Goal: Information Seeking & Learning: Learn about a topic

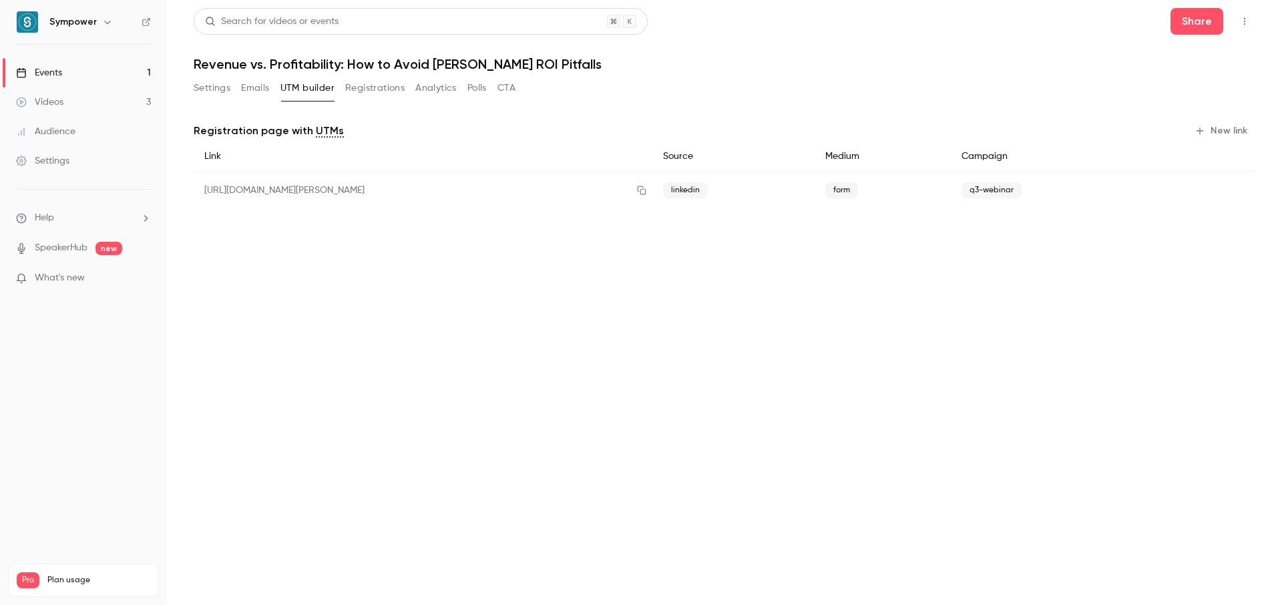
click at [751, 34] on div "Search for videos or events Share" at bounding box center [725, 21] width 1062 height 27
click at [55, 77] on div "Events" at bounding box center [39, 72] width 46 height 13
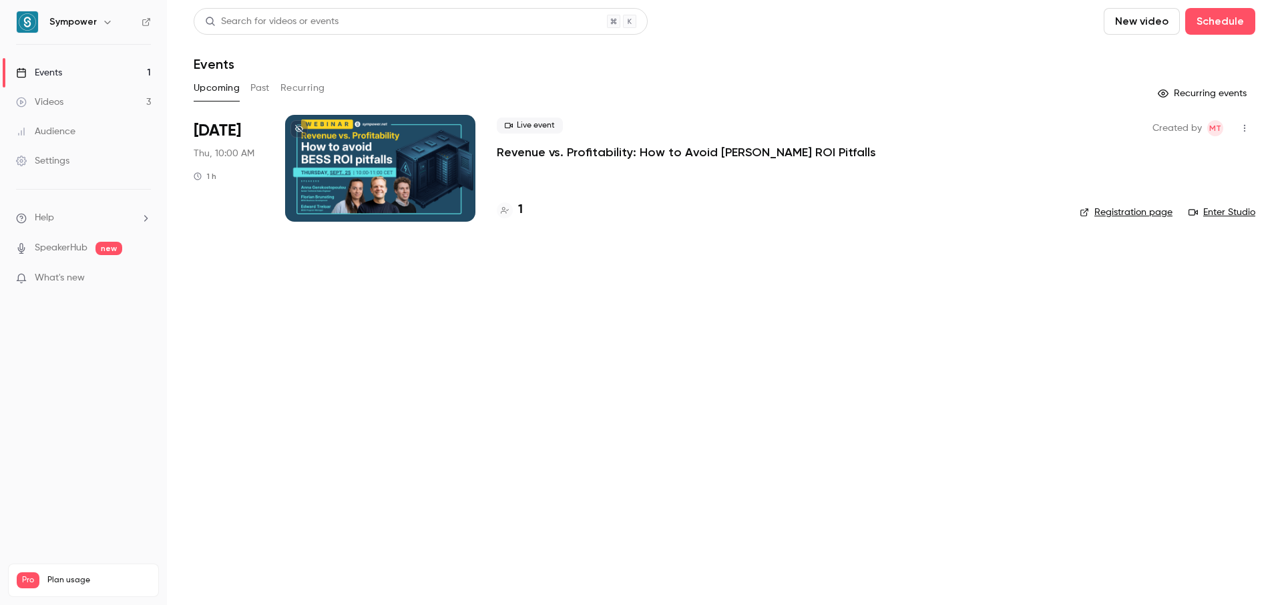
click at [525, 305] on main "Search for videos or events New video Schedule Events Upcoming Past Recurring R…" at bounding box center [724, 302] width 1115 height 605
click at [55, 100] on div "Videos" at bounding box center [39, 101] width 47 height 13
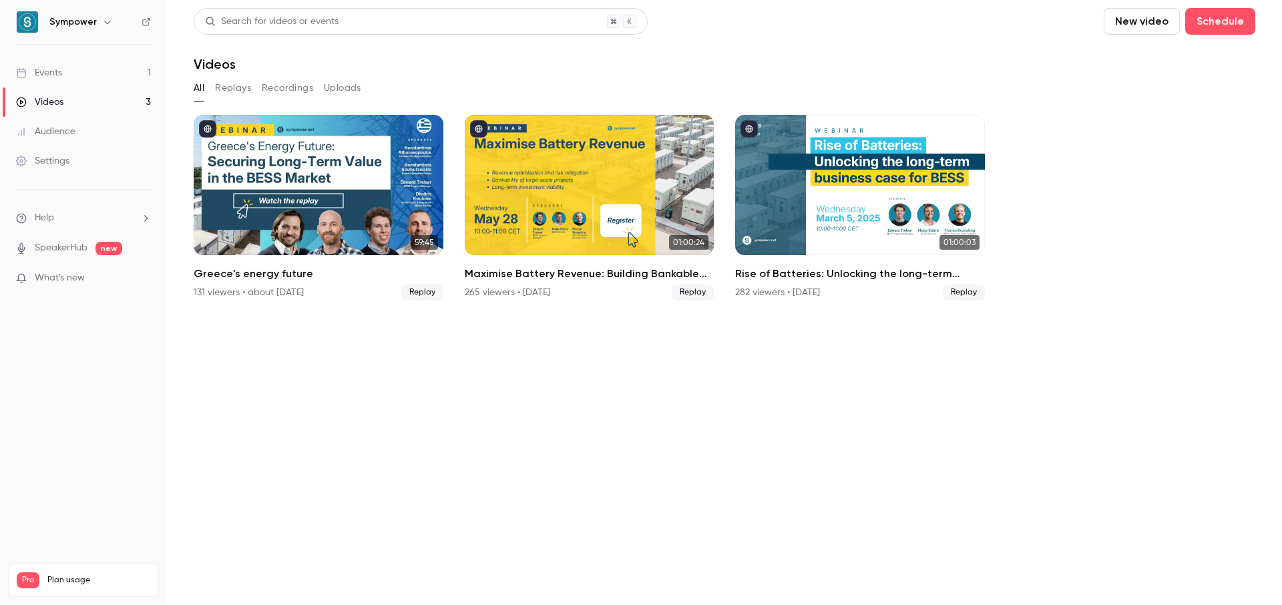
click at [45, 75] on div "Events" at bounding box center [39, 72] width 46 height 13
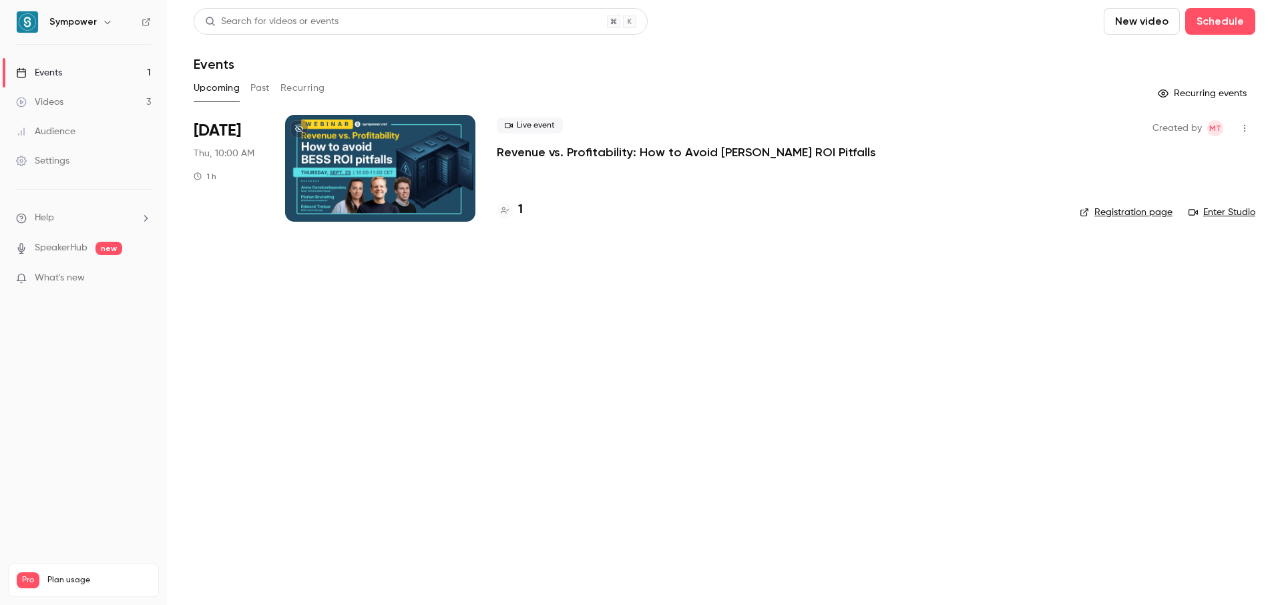
click at [349, 180] on div at bounding box center [380, 168] width 190 height 107
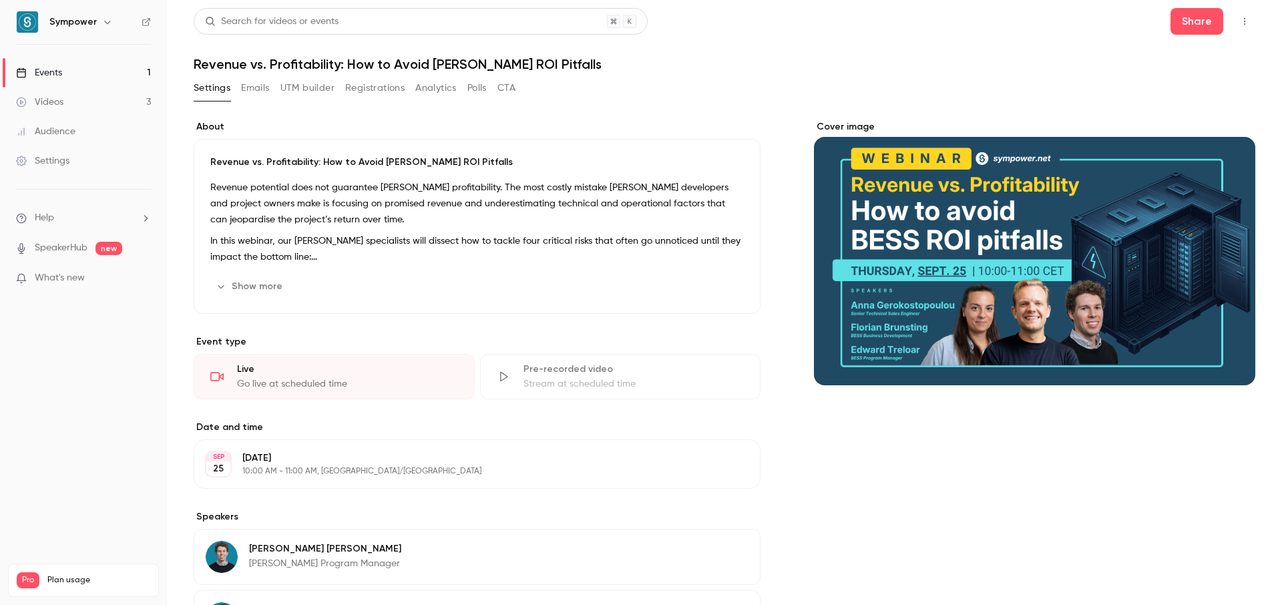
click at [247, 88] on button "Emails" at bounding box center [255, 87] width 28 height 21
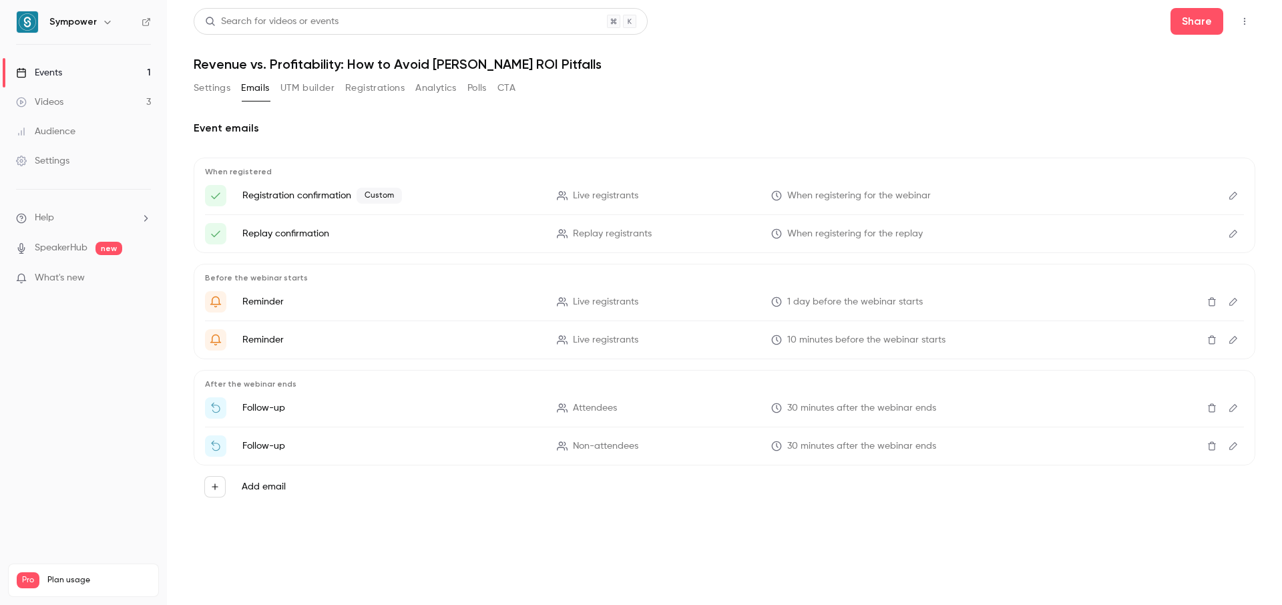
click at [321, 84] on button "UTM builder" at bounding box center [307, 87] width 54 height 21
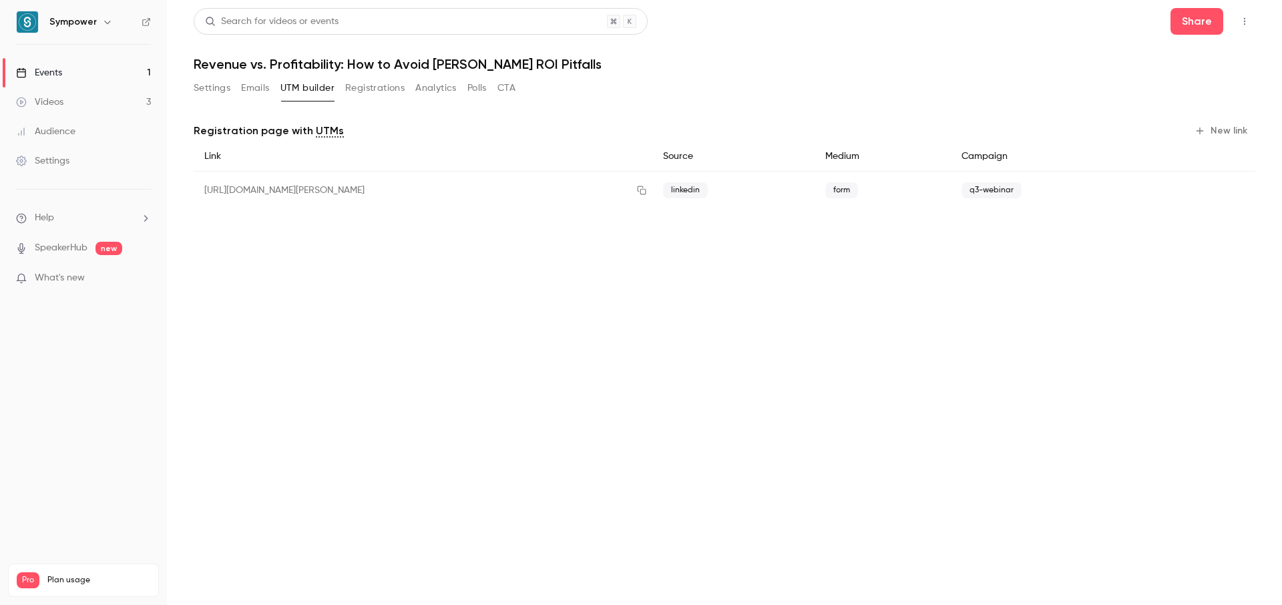
drag, startPoint x: 505, startPoint y: 189, endPoint x: 732, endPoint y: 190, distance: 227.0
click at [732, 190] on div "https://watch.getcontrast.io/register/sympower-revenue-vs-profitability-how-to-…" at bounding box center [725, 191] width 1062 height 38
click at [736, 191] on div "linkedin" at bounding box center [733, 191] width 162 height 38
click at [373, 90] on button "Registrations" at bounding box center [374, 87] width 59 height 21
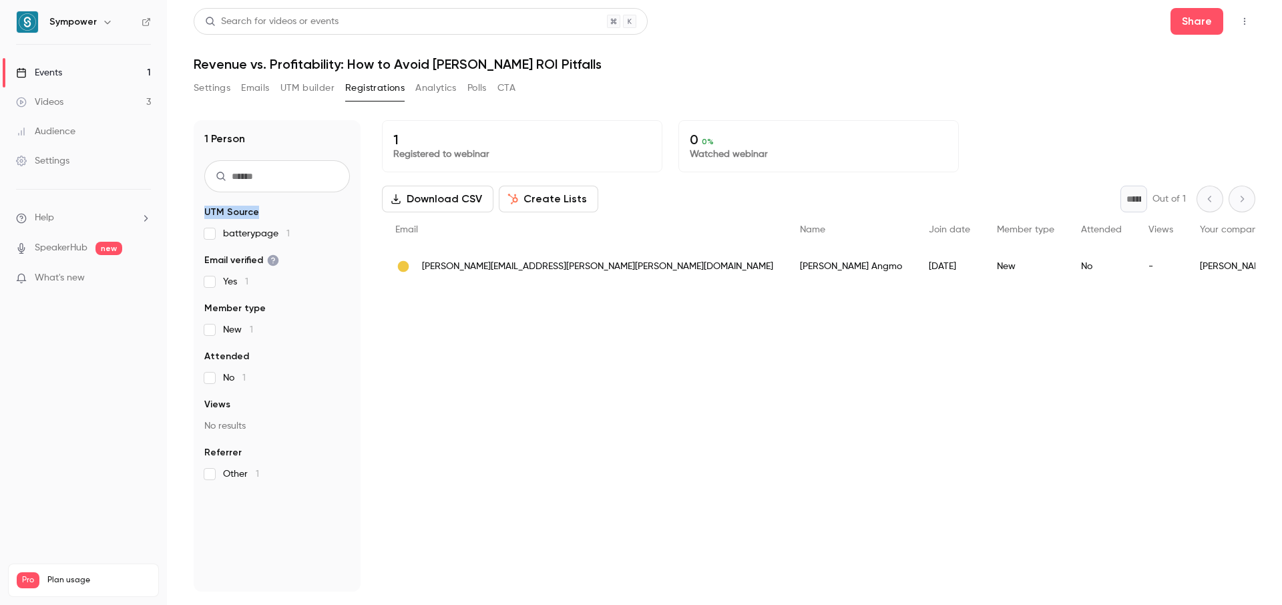
drag, startPoint x: 205, startPoint y: 212, endPoint x: 266, endPoint y: 214, distance: 60.8
click at [266, 214] on legend "UTM Source" at bounding box center [277, 212] width 146 height 13
click at [270, 212] on legend "UTM Source" at bounding box center [277, 212] width 146 height 13
click at [438, 92] on button "Analytics" at bounding box center [435, 87] width 41 height 21
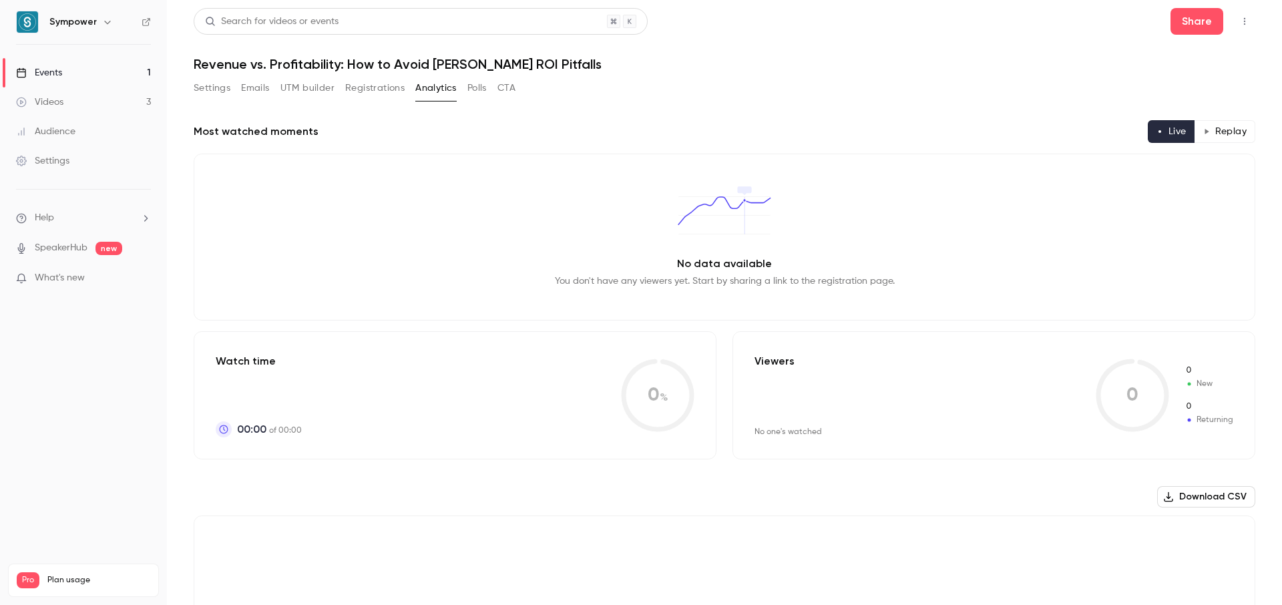
click at [39, 73] on div "Events" at bounding box center [39, 72] width 46 height 13
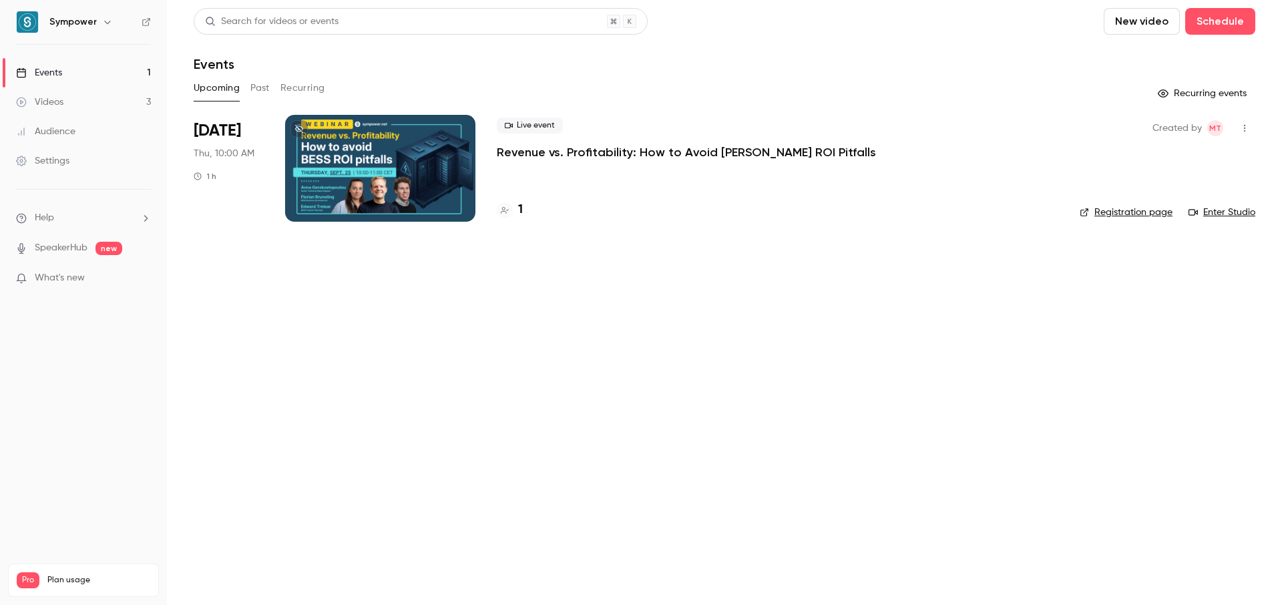
click at [46, 107] on div "Videos" at bounding box center [39, 101] width 47 height 13
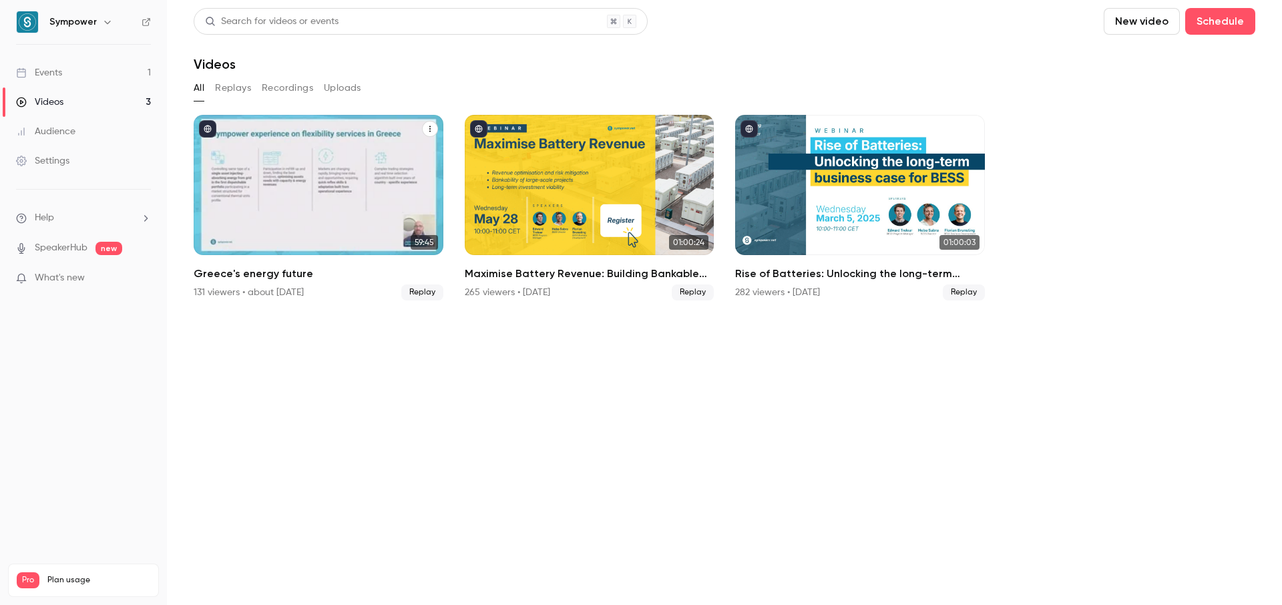
click at [331, 191] on div "Greece's energy future" at bounding box center [319, 185] width 250 height 140
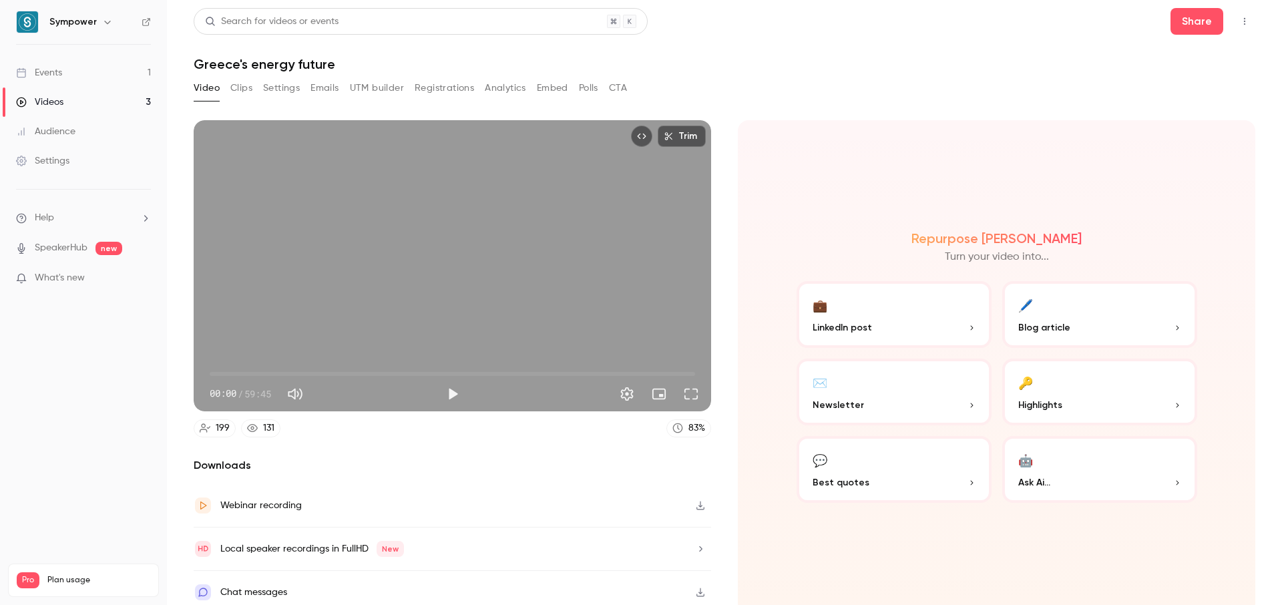
click at [504, 89] on button "Analytics" at bounding box center [505, 87] width 41 height 21
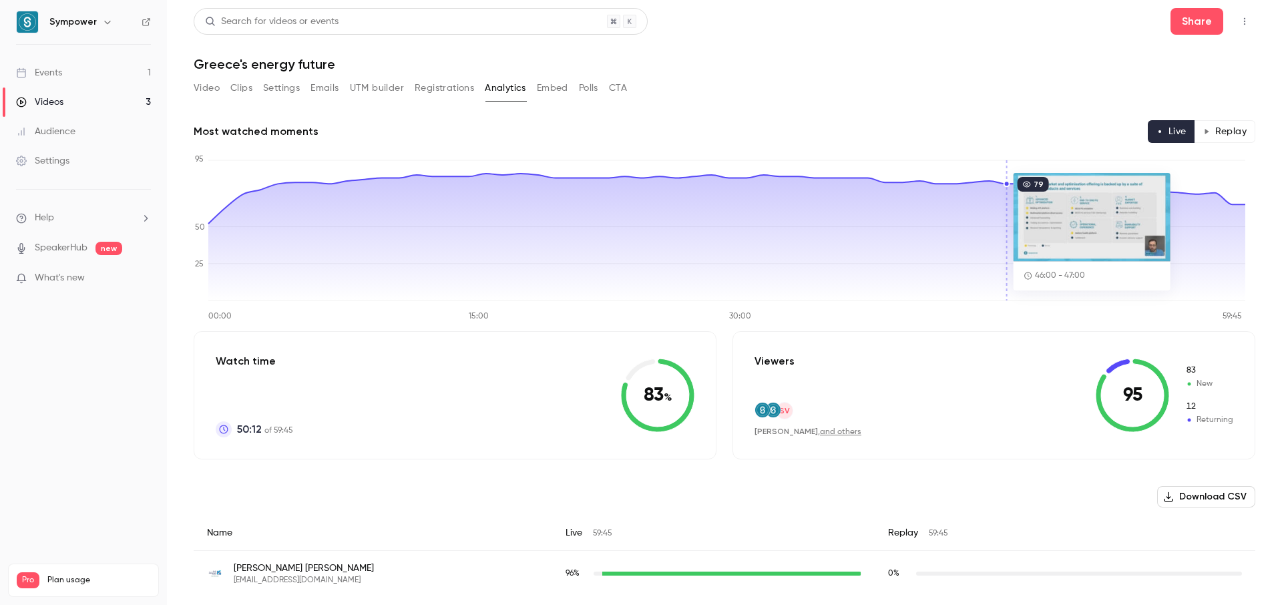
click at [531, 57] on h1 "Greece's energy future" at bounding box center [725, 64] width 1062 height 16
click at [429, 85] on button "Registrations" at bounding box center [444, 87] width 59 height 21
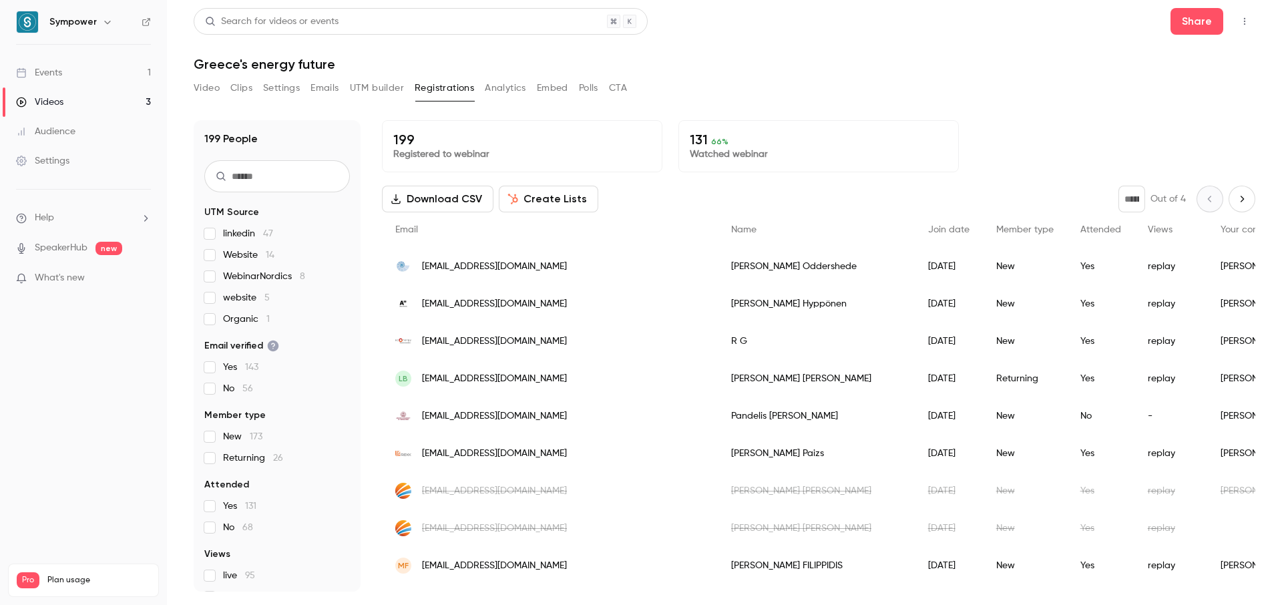
click at [831, 70] on h1 "Greece's energy future" at bounding box center [725, 64] width 1062 height 16
click at [83, 459] on nav "Sympower Events 1 Videos 3 Audience Settings Help SpeakerHub new What's new Pro…" at bounding box center [83, 302] width 167 height 605
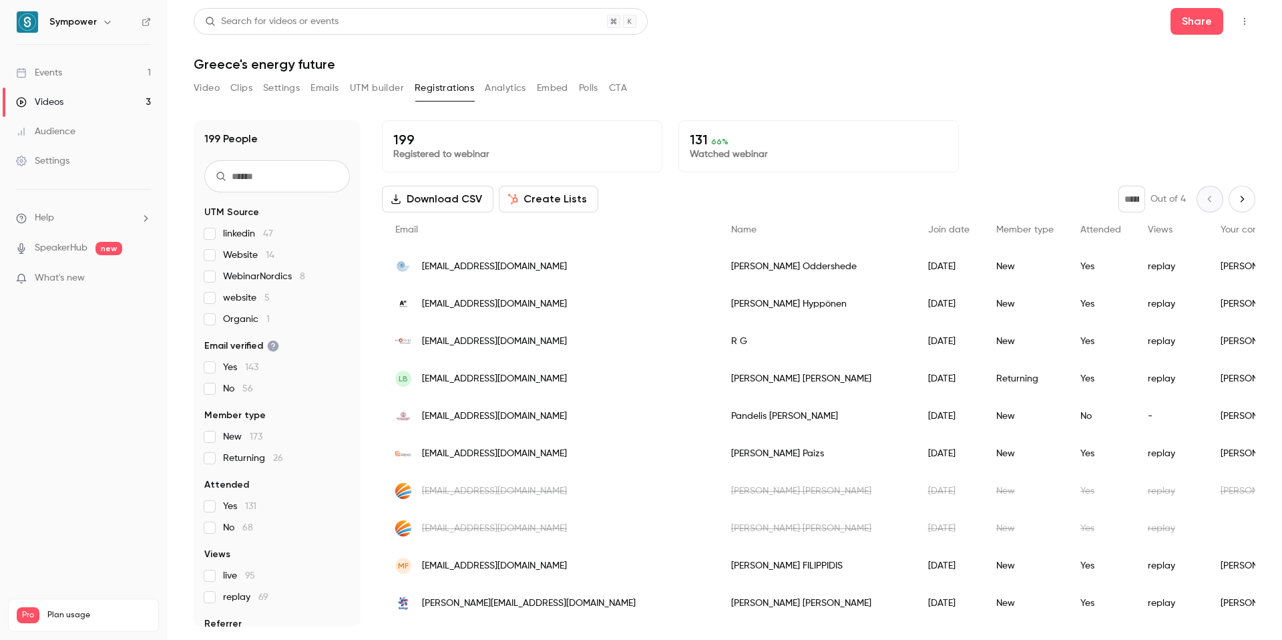
click at [873, 48] on header "Search for videos or events Share Greece's energy future" at bounding box center [725, 40] width 1062 height 64
click at [65, 23] on h6 "Sympower" at bounding box center [72, 21] width 47 height 13
click at [99, 23] on button "button" at bounding box center [107, 22] width 16 height 16
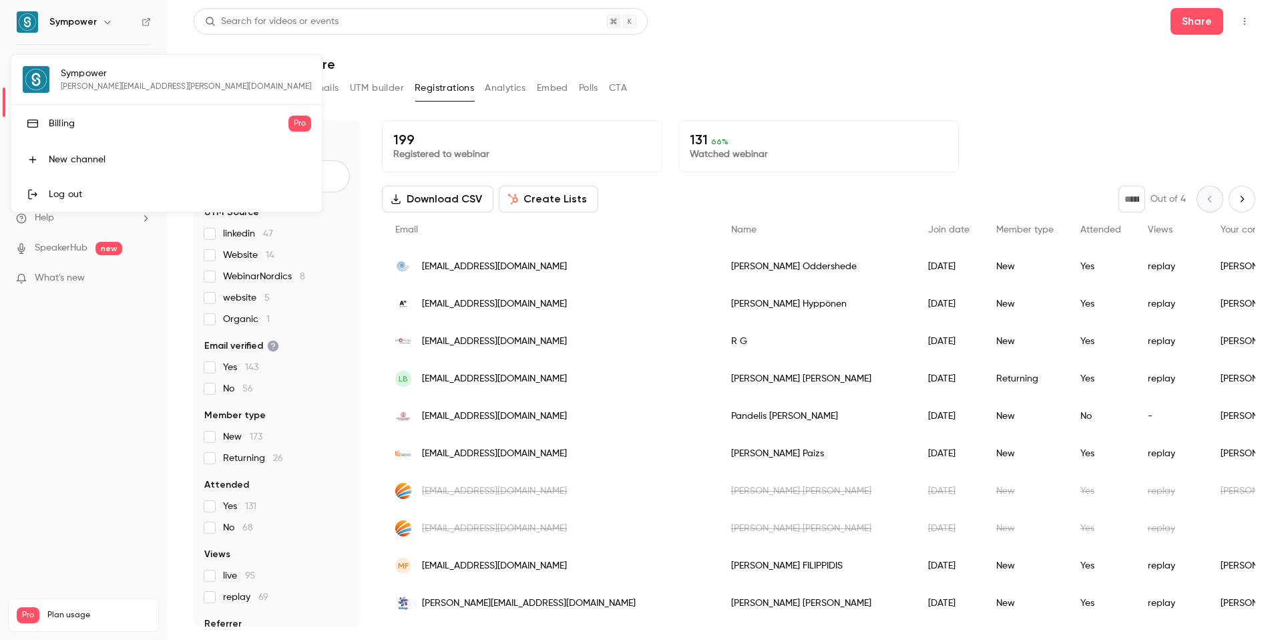
click at [97, 393] on div at bounding box center [641, 320] width 1282 height 640
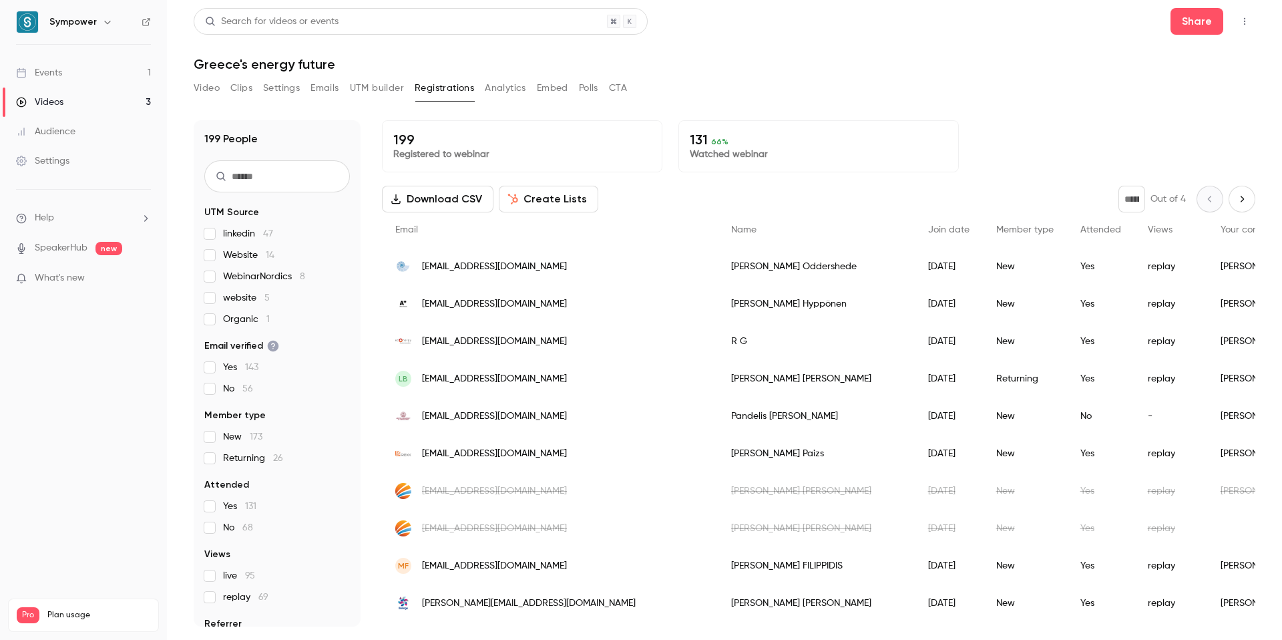
click at [1245, 18] on icon "Top Bar Actions" at bounding box center [1244, 21] width 1 height 7
click at [939, 61] on div at bounding box center [641, 320] width 1282 height 640
click at [75, 23] on h6 "Sympower" at bounding box center [72, 21] width 47 height 13
click at [44, 219] on span "Help" at bounding box center [44, 218] width 19 height 14
drag, startPoint x: 75, startPoint y: 379, endPoint x: 81, endPoint y: 304, distance: 75.7
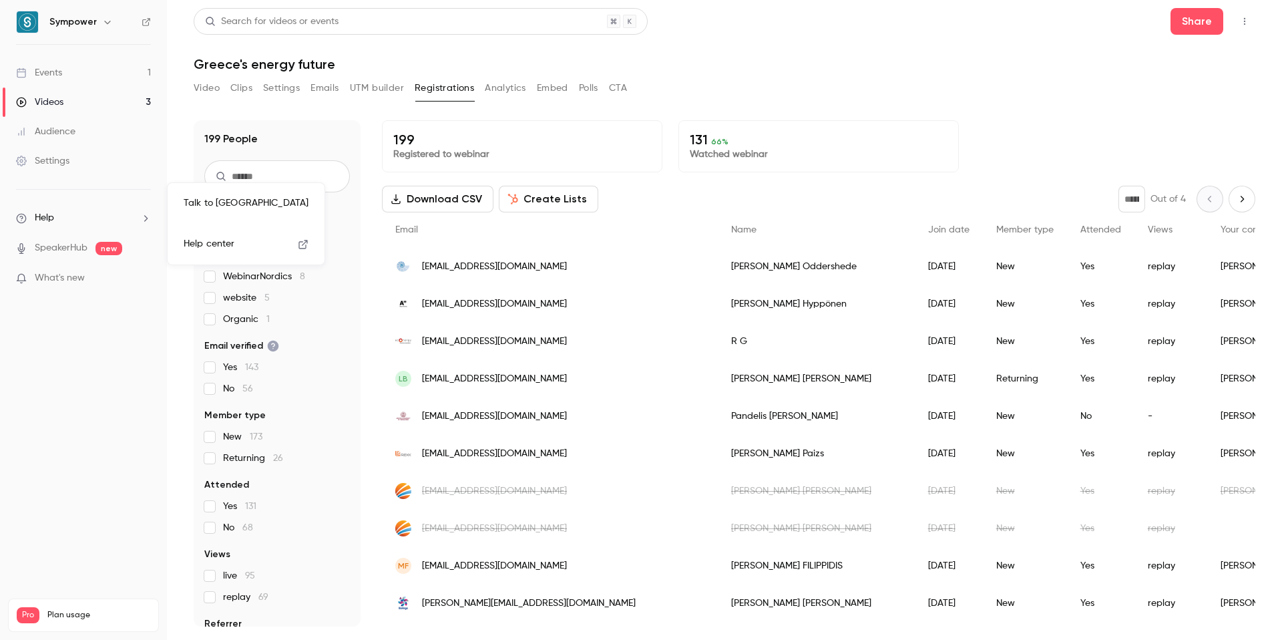
click at [75, 379] on div at bounding box center [641, 320] width 1282 height 640
click at [23, 23] on img at bounding box center [27, 21] width 21 height 21
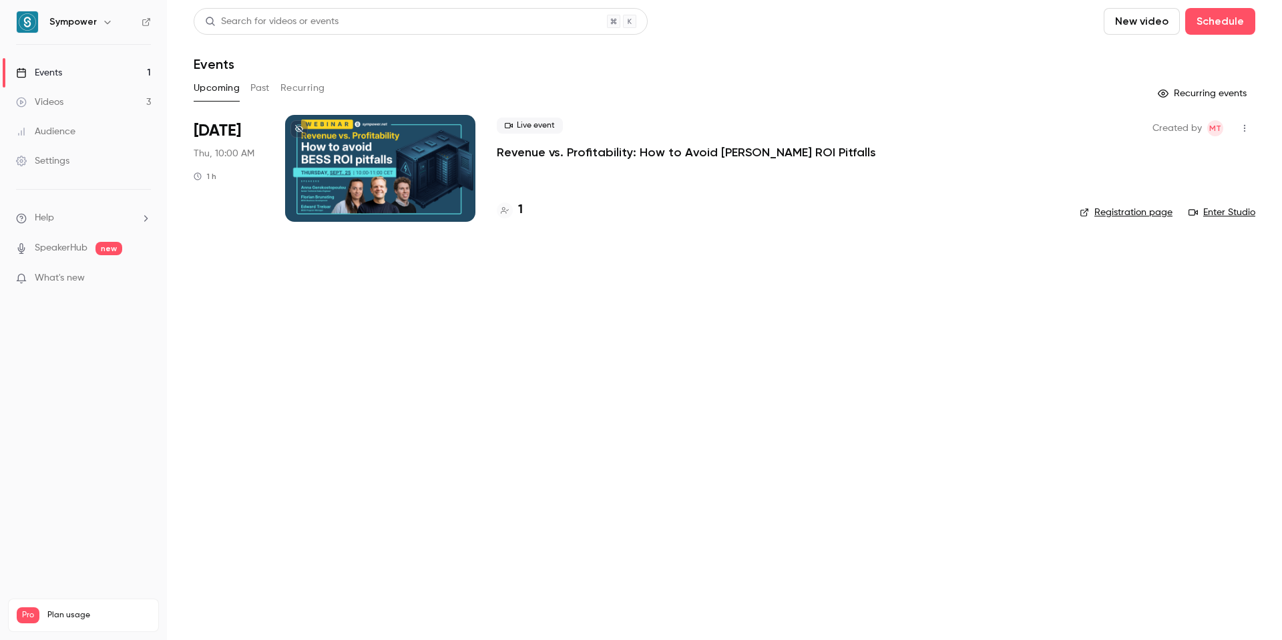
click at [523, 349] on main "Search for videos or events New video Schedule Events Upcoming Past Recurring R…" at bounding box center [724, 320] width 1115 height 640
click at [556, 154] on p "Revenue vs. Profitability: How to Avoid [PERSON_NAME] ROI Pitfalls" at bounding box center [686, 152] width 379 height 16
